Goal: Navigation & Orientation: Find specific page/section

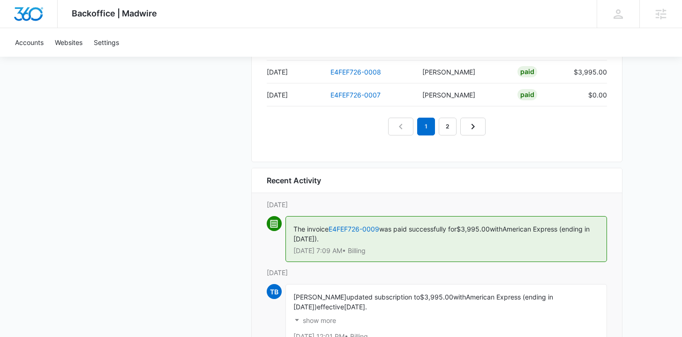
scroll to position [1032, 0]
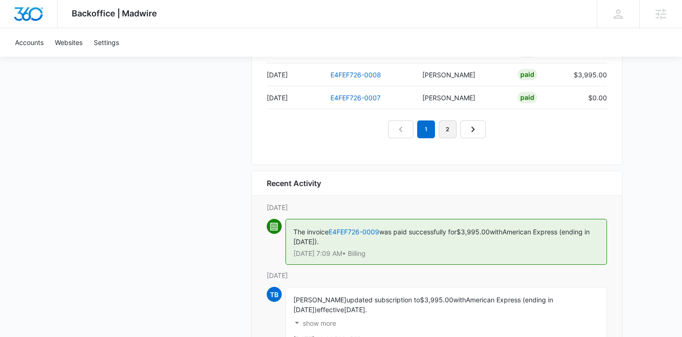
click at [448, 130] on link "2" at bounding box center [448, 129] width 18 height 18
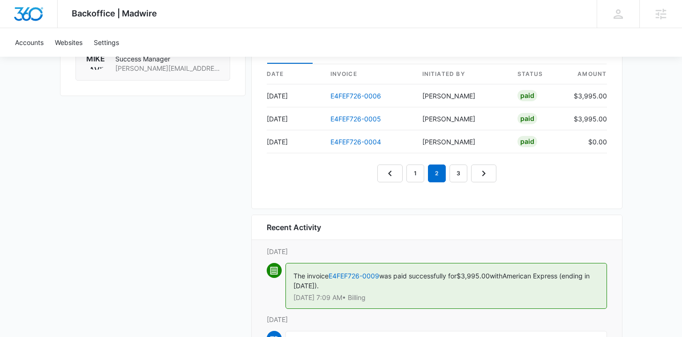
scroll to position [986, 0]
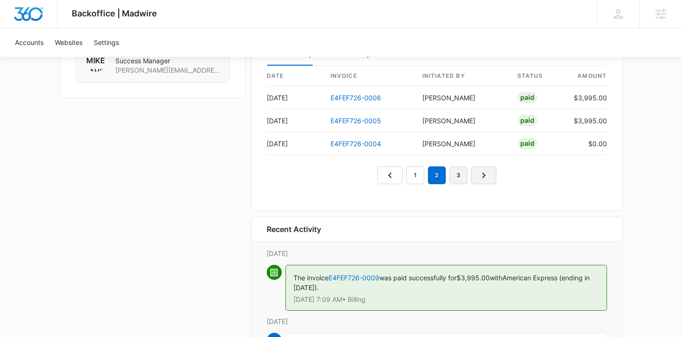
click at [464, 174] on link "3" at bounding box center [458, 175] width 18 height 18
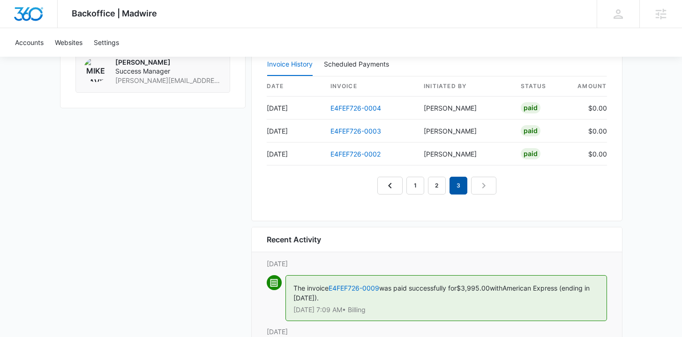
scroll to position [966, 0]
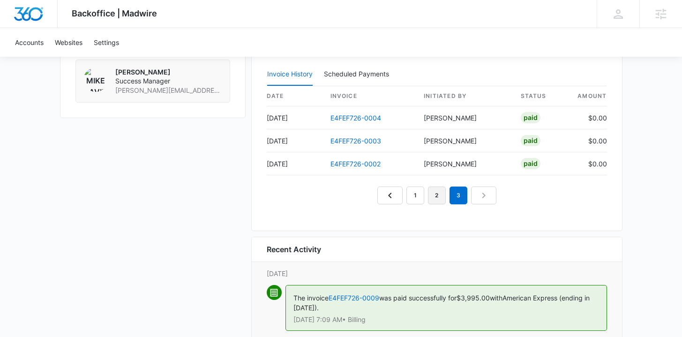
click at [439, 196] on link "2" at bounding box center [437, 195] width 18 height 18
click at [421, 198] on link "1" at bounding box center [415, 195] width 18 height 18
click at [397, 190] on nav "1 2 3" at bounding box center [436, 195] width 119 height 18
click at [456, 198] on link "3" at bounding box center [458, 195] width 18 height 18
click at [458, 198] on em "3" at bounding box center [458, 195] width 18 height 18
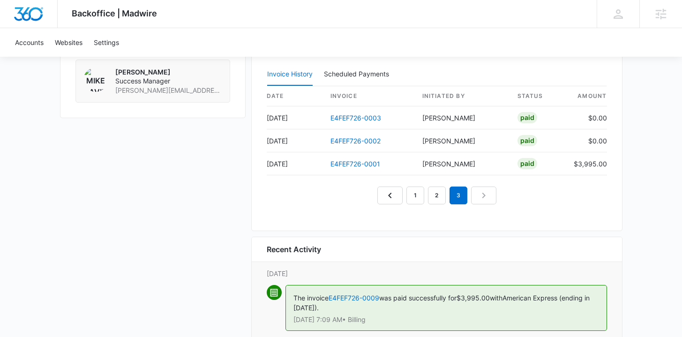
click at [481, 197] on nav "1 2 3" at bounding box center [436, 195] width 119 height 18
click at [441, 194] on link "2" at bounding box center [437, 195] width 18 height 18
click at [424, 199] on link "1" at bounding box center [415, 195] width 18 height 18
click at [394, 196] on nav "1 2 3" at bounding box center [436, 195] width 119 height 18
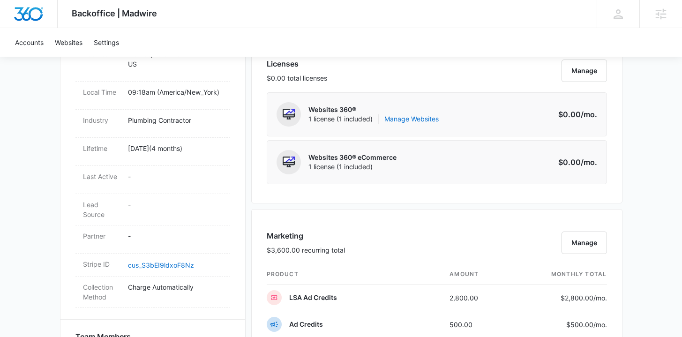
scroll to position [0, 0]
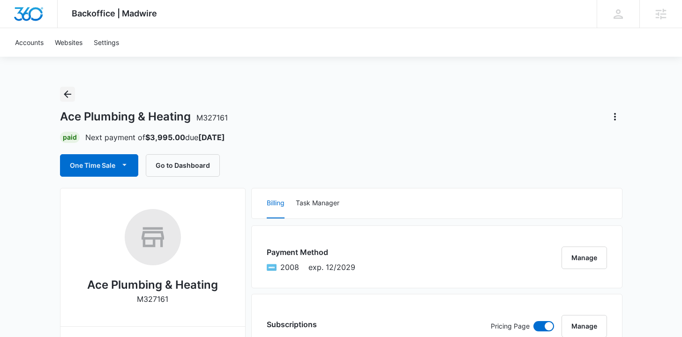
click at [62, 92] on icon "Back" at bounding box center [67, 94] width 11 height 11
